Goal: Transaction & Acquisition: Purchase product/service

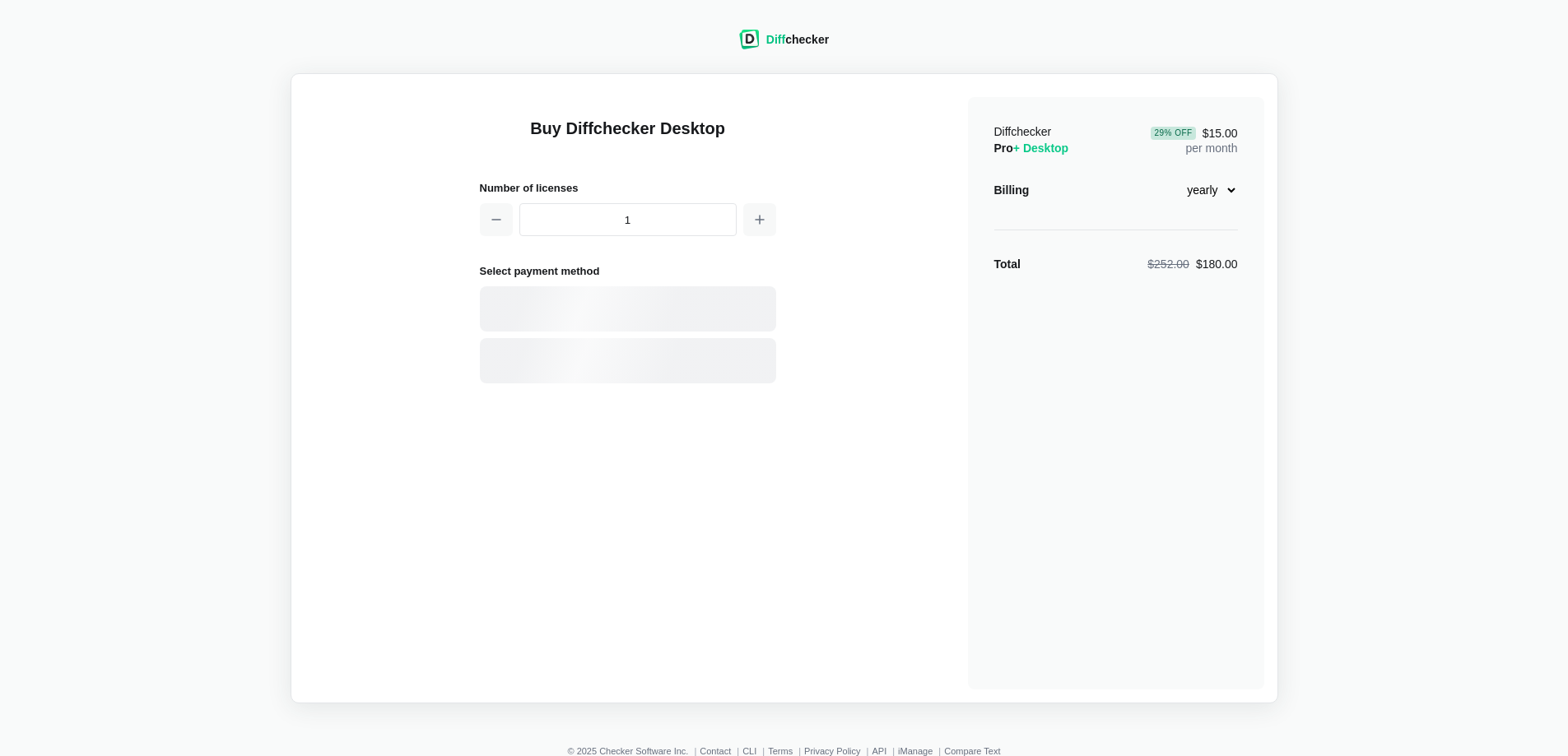
select select "desktop-yearly-180"
click at [557, 308] on div "Card" at bounding box center [656, 309] width 222 height 16
select select "[GEOGRAPHIC_DATA]"
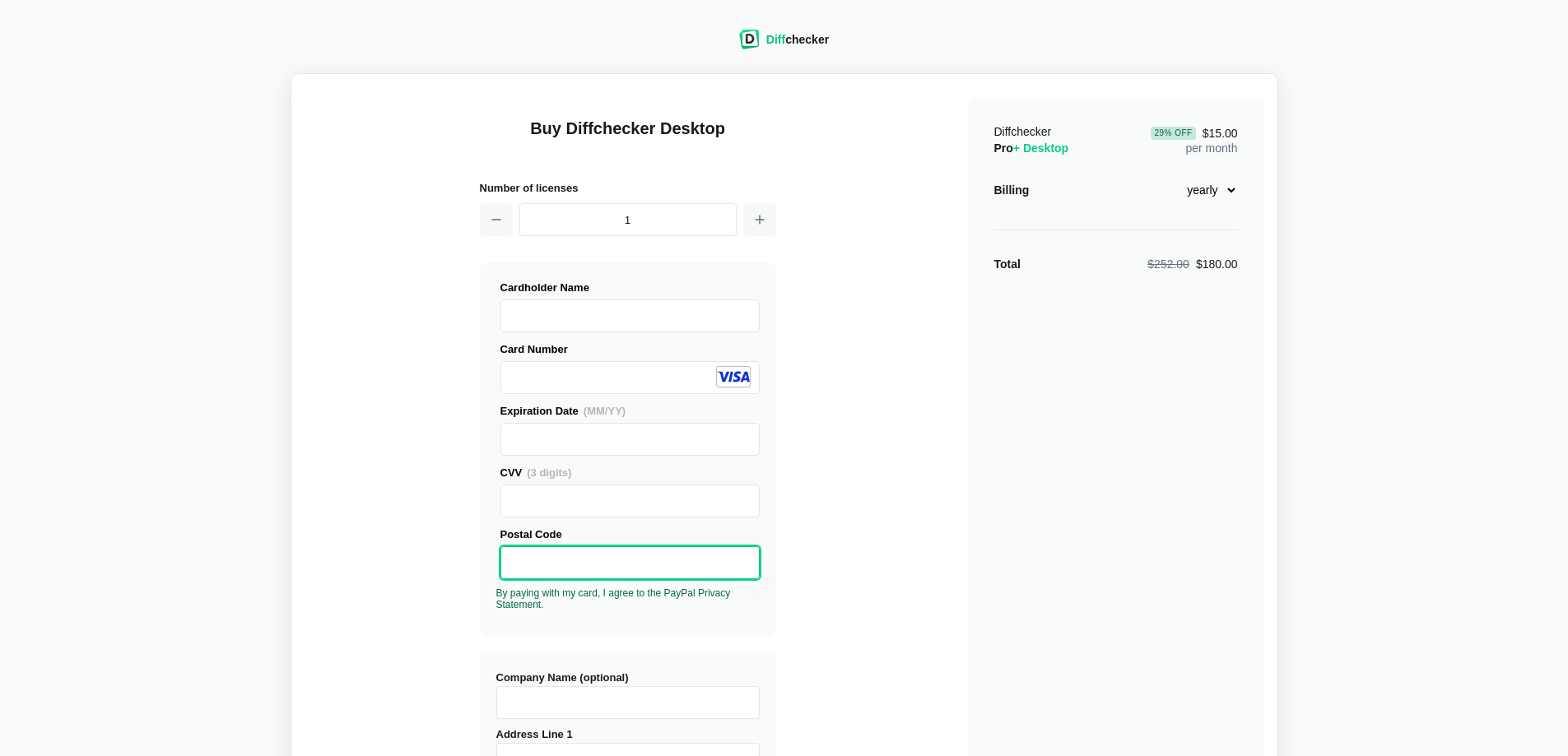
scroll to position [164, 0]
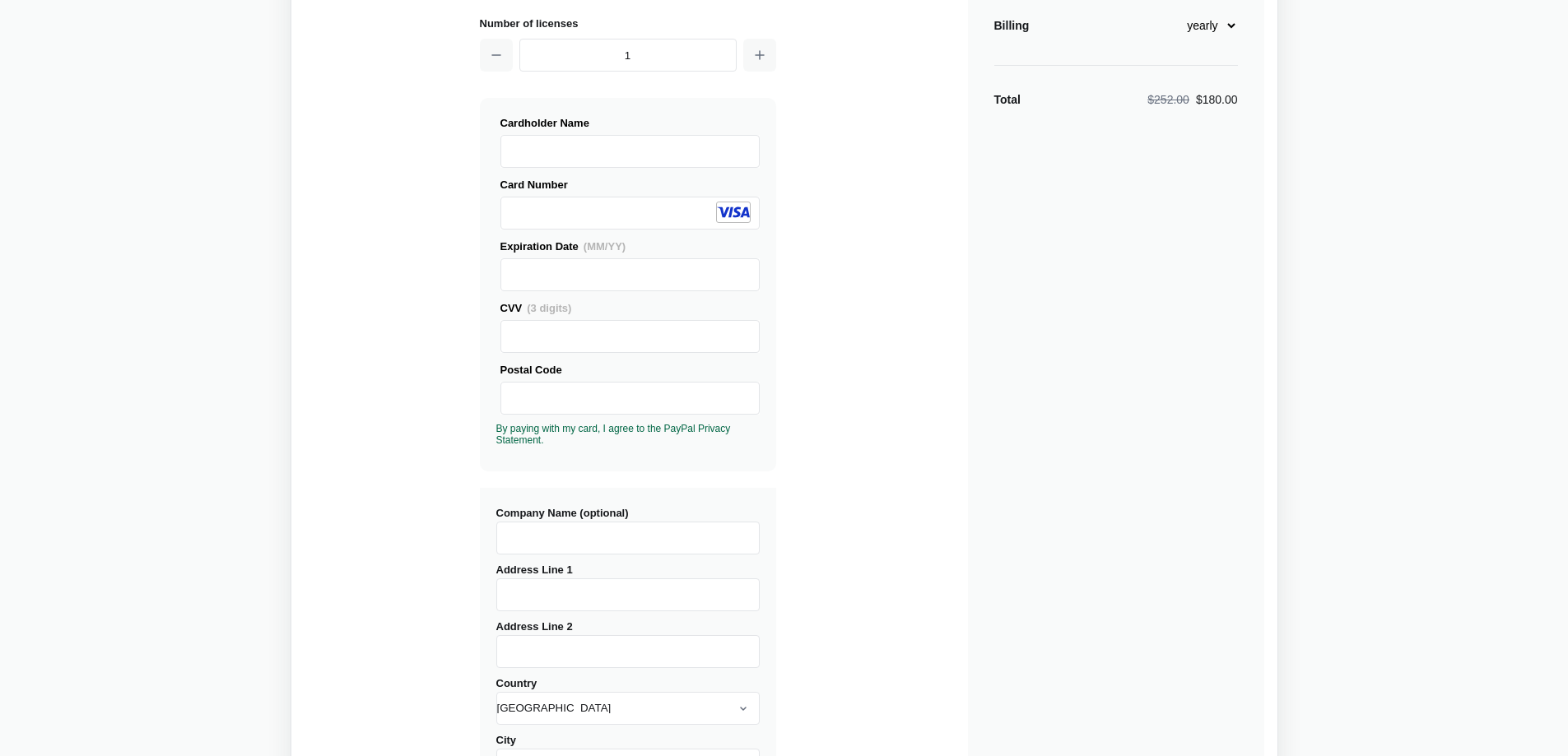
click at [555, 536] on input "Company Name (optional)" at bounding box center [628, 538] width 263 height 33
type input "Raiffeisen Information Service [PERSON_NAME] GmbH"
type input "Via Raiffeisen 2"
select select "[GEOGRAPHIC_DATA]"
type input "[GEOGRAPHIC_DATA]"
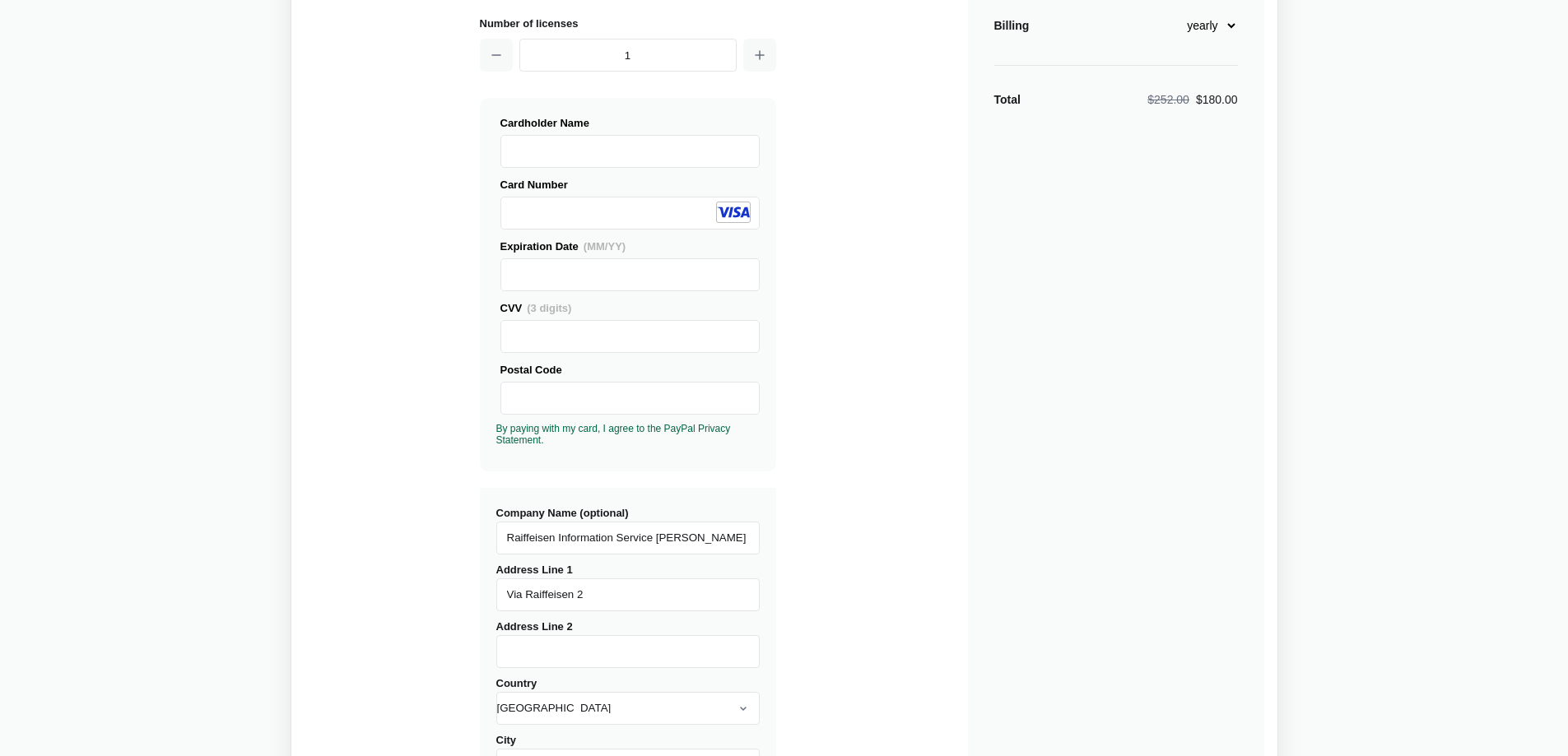
type input "39100"
type input "[GEOGRAPHIC_DATA]"
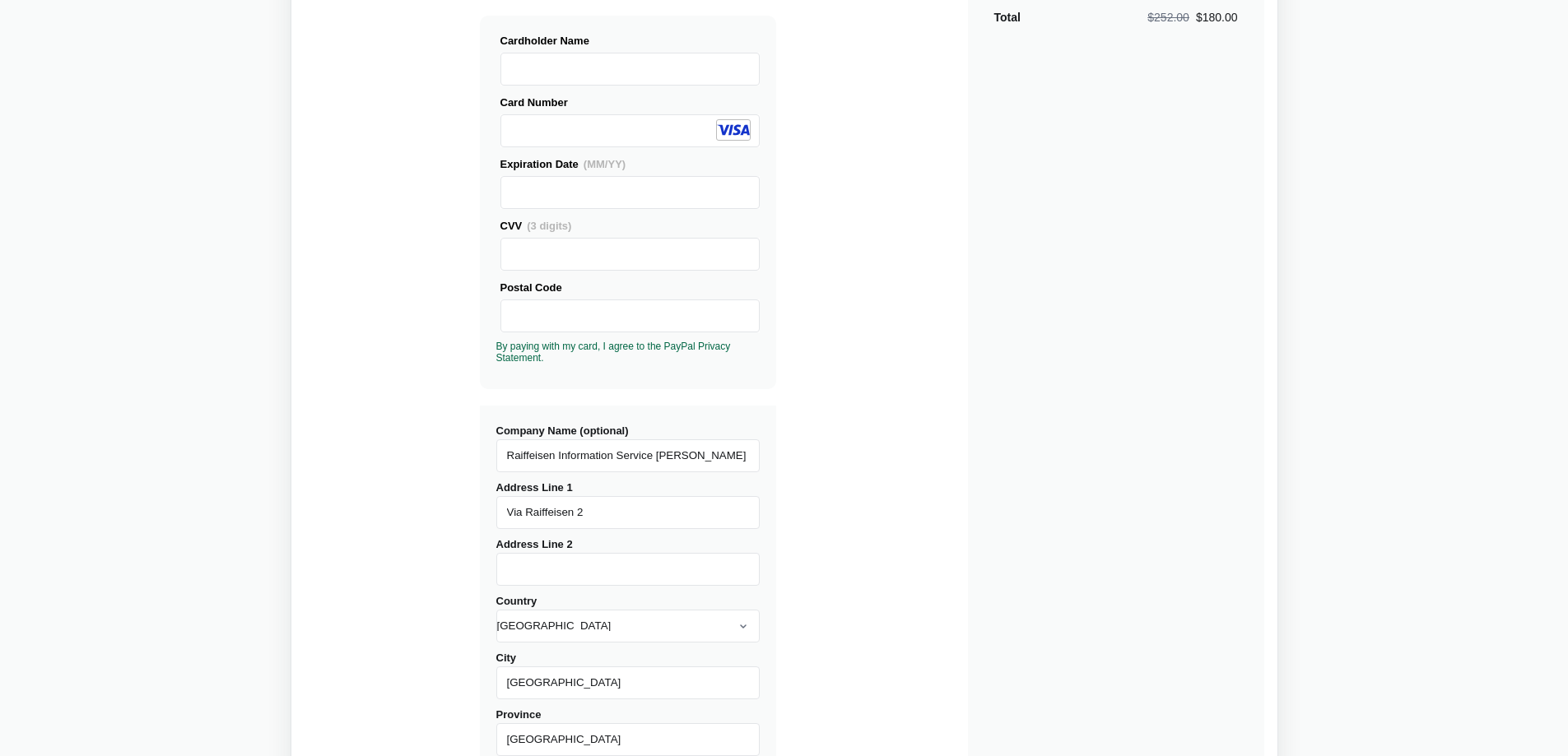
click at [523, 571] on input "Address Line 2" at bounding box center [628, 569] width 263 height 33
type input "IT03074550215"
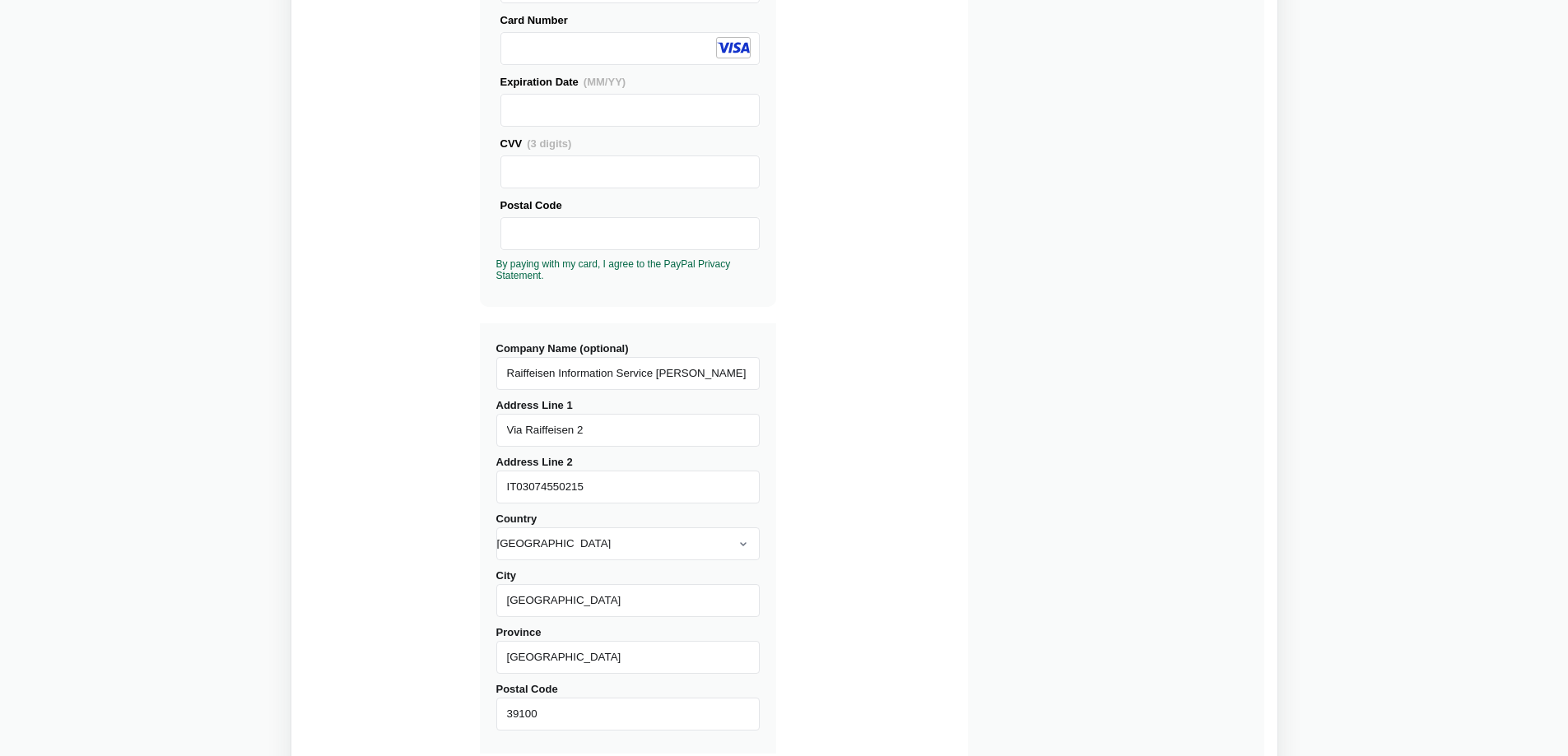
scroll to position [494, 0]
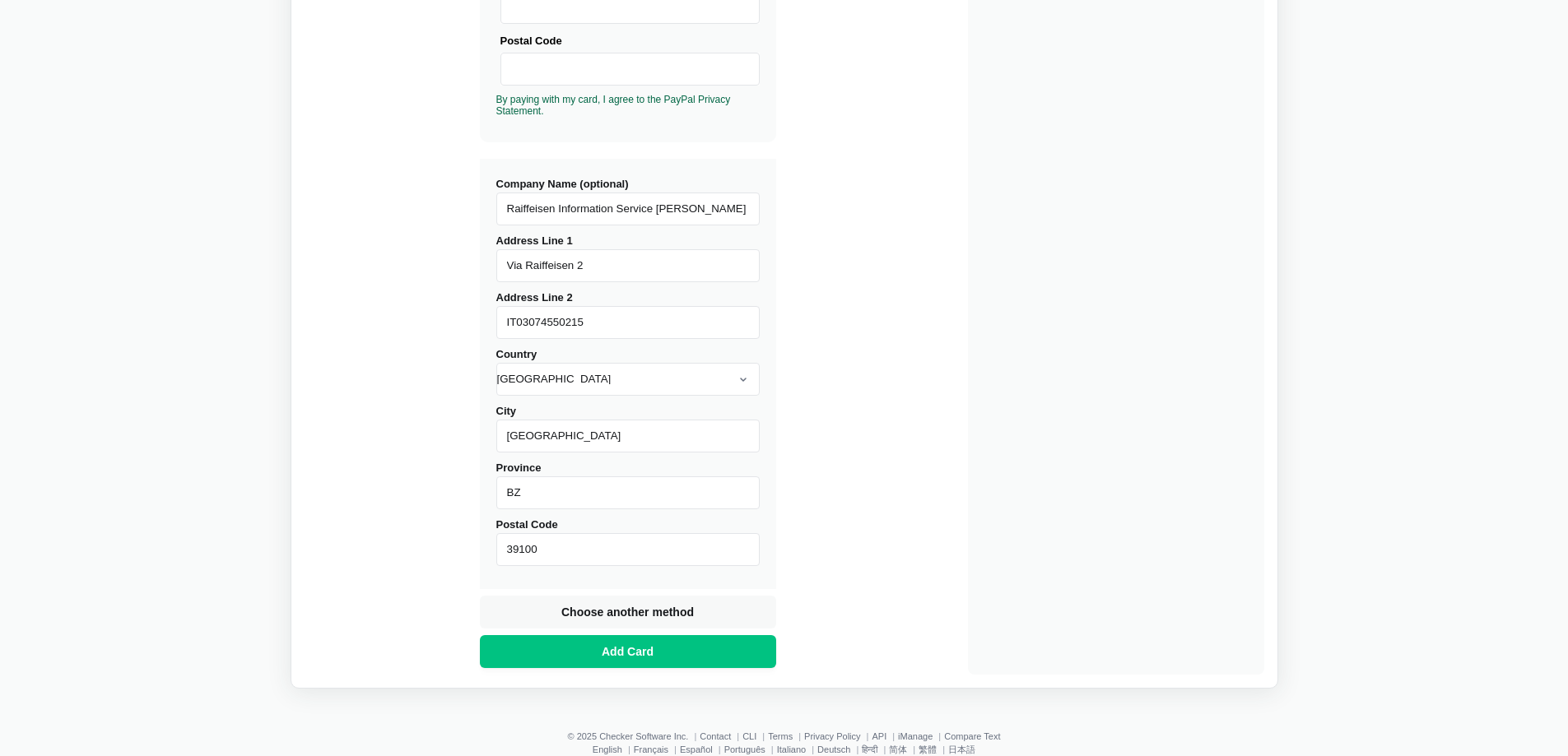
type input "BZ"
click at [599, 651] on span "Add Card" at bounding box center [627, 652] width 58 height 16
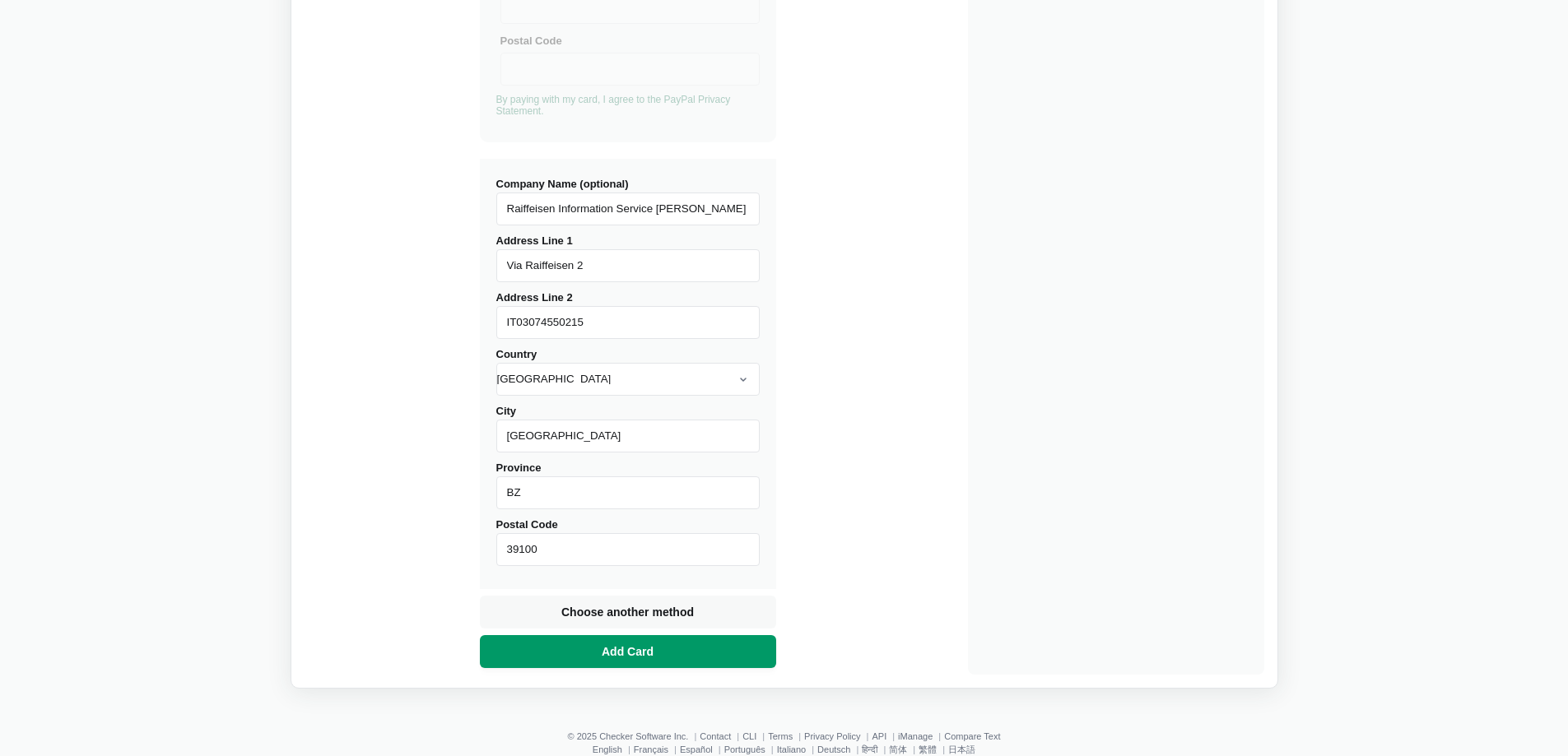
scroll to position [49, 0]
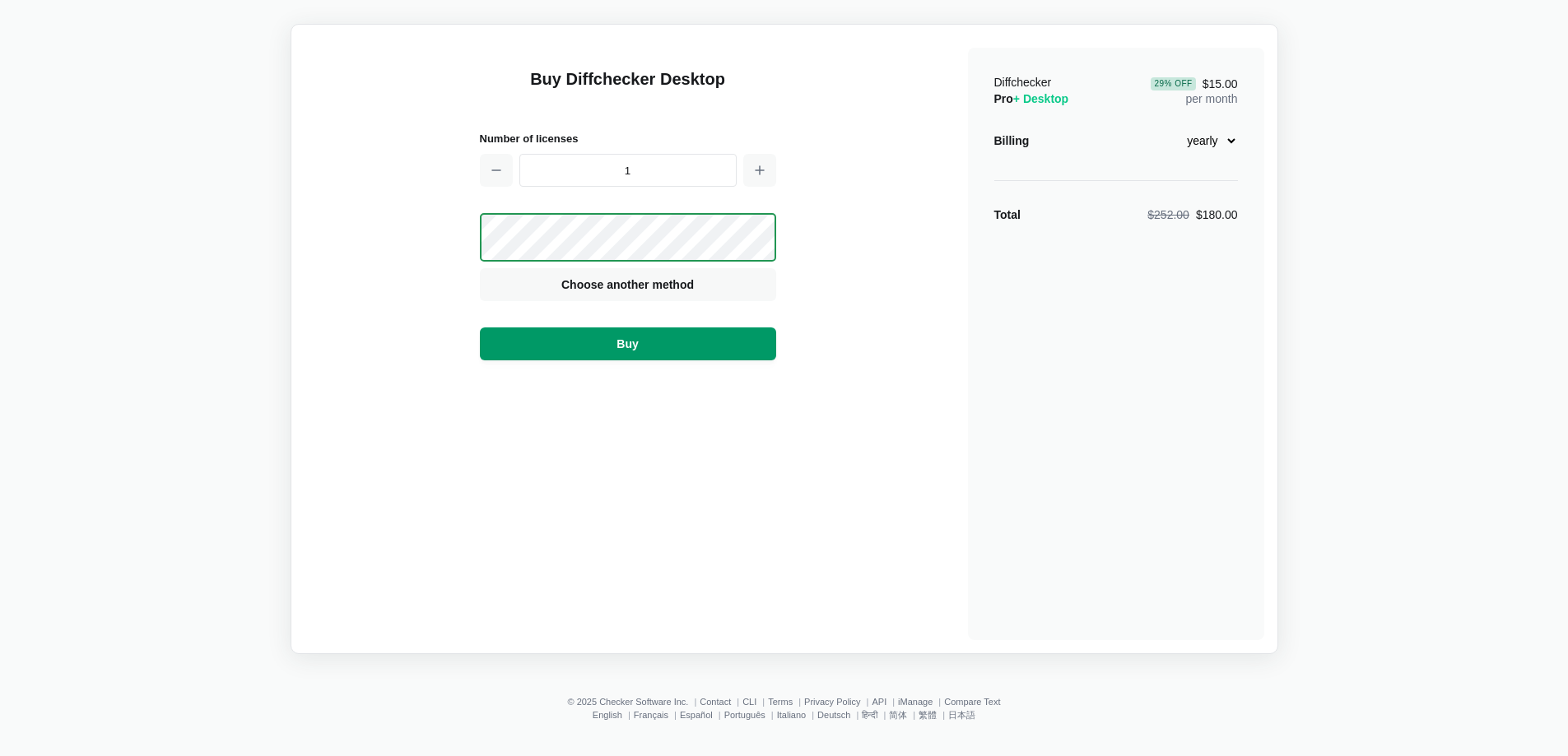
click at [623, 344] on span "Buy" at bounding box center [627, 344] width 28 height 16
